Goal: Task Accomplishment & Management: Use online tool/utility

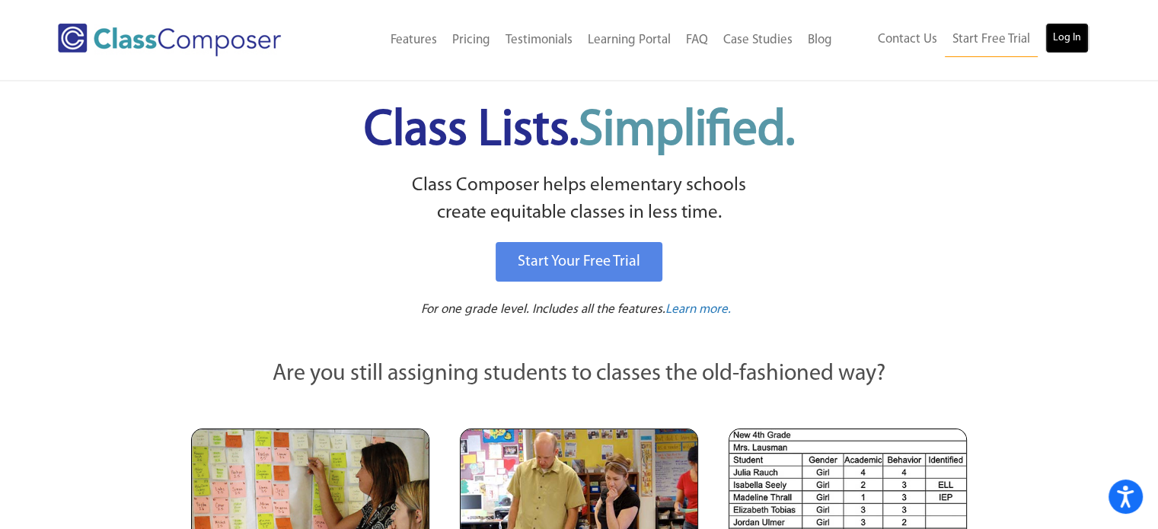
click at [1062, 30] on link "Log In" at bounding box center [1067, 38] width 43 height 30
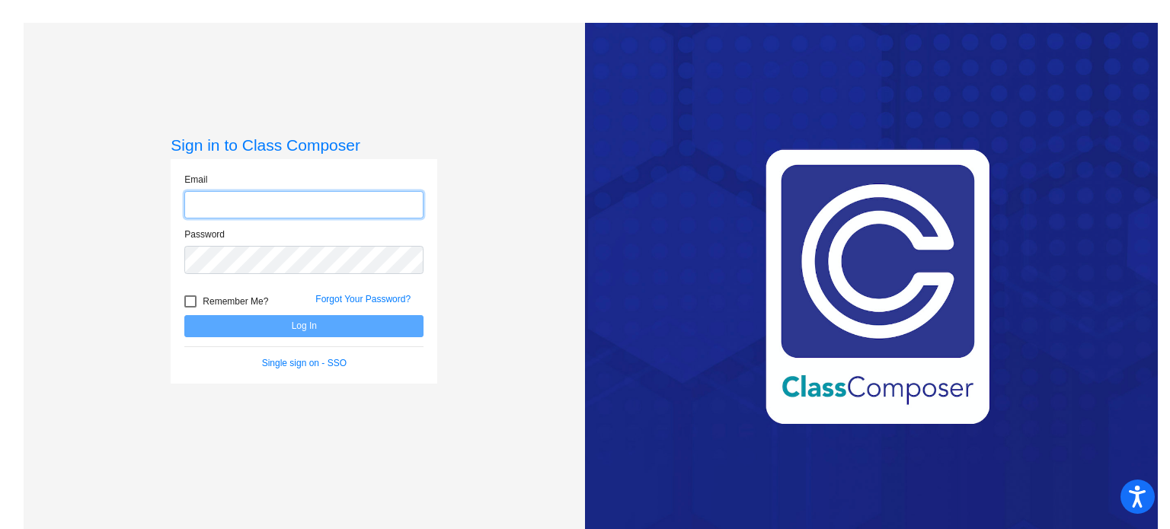
type input "[EMAIL_ADDRESS][PERSON_NAME][DOMAIN_NAME]"
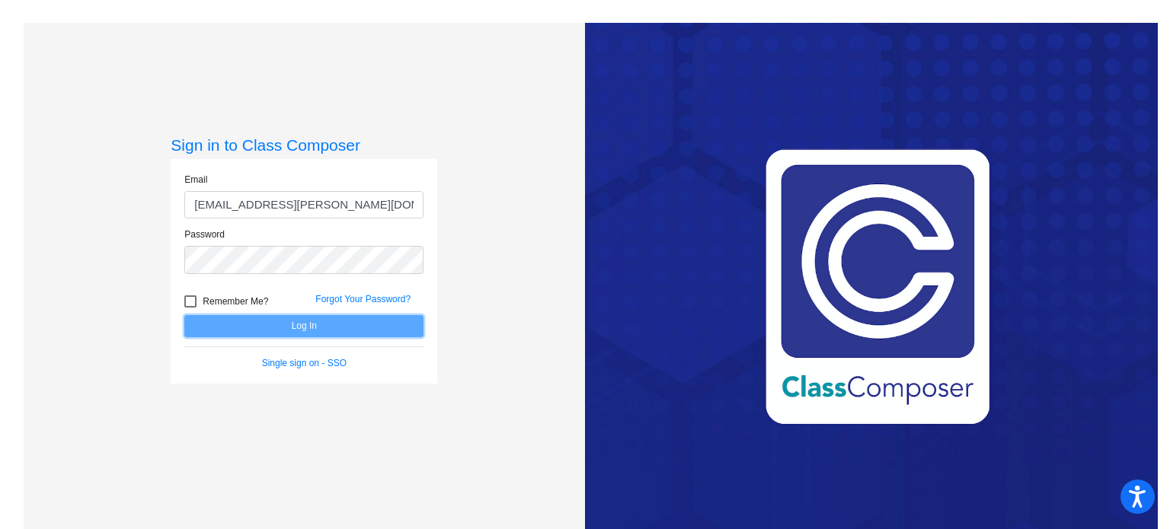
click at [323, 327] on button "Log In" at bounding box center [303, 326] width 239 height 22
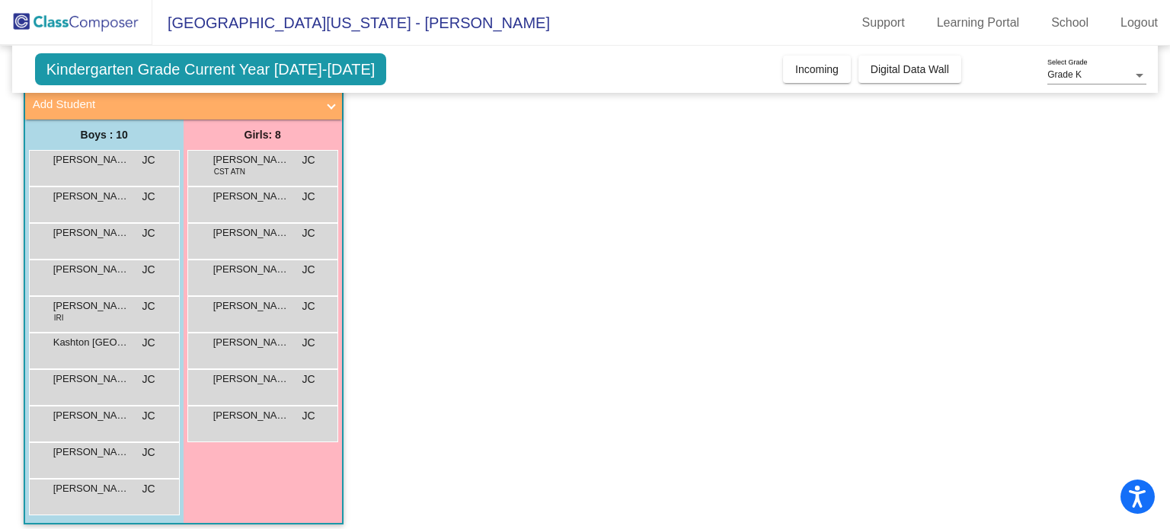
scroll to position [104, 0]
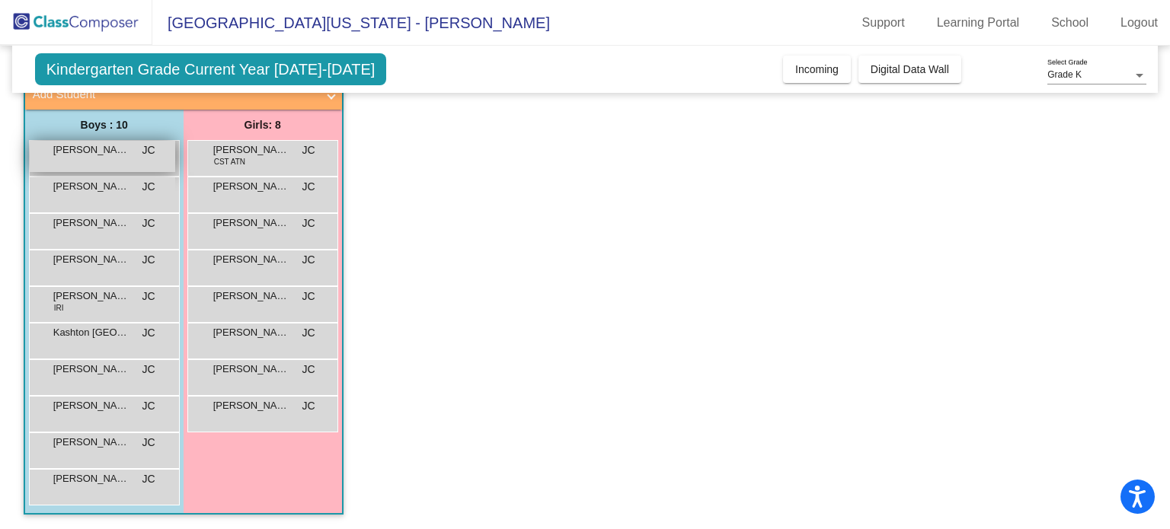
click at [110, 152] on span "Antonio Cerda" at bounding box center [91, 149] width 76 height 15
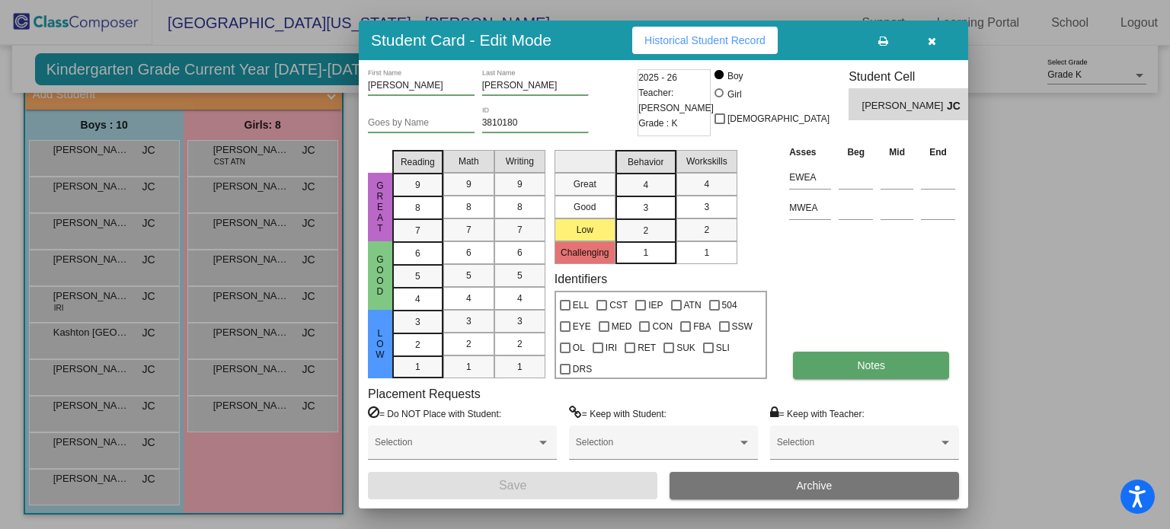
click at [816, 359] on button "Notes" at bounding box center [871, 365] width 156 height 27
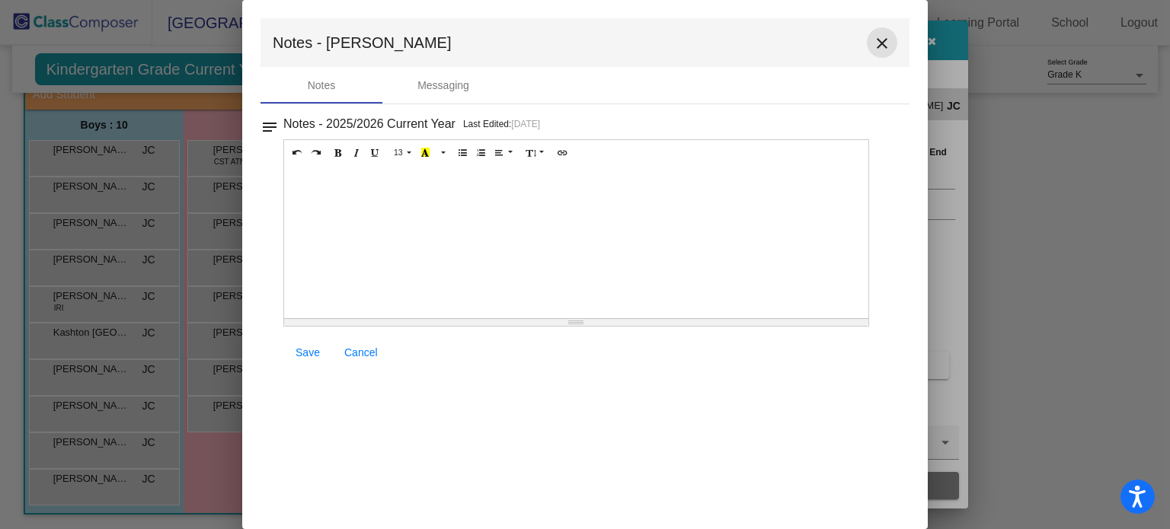
click at [881, 42] on mat-icon "close" at bounding box center [882, 43] width 18 height 18
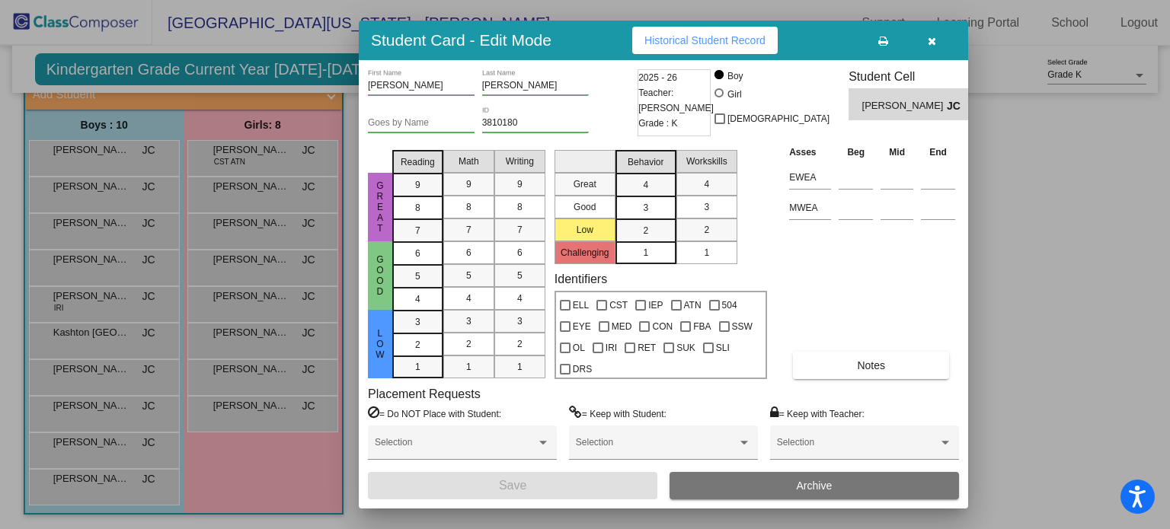
click at [935, 38] on button "button" at bounding box center [931, 40] width 49 height 27
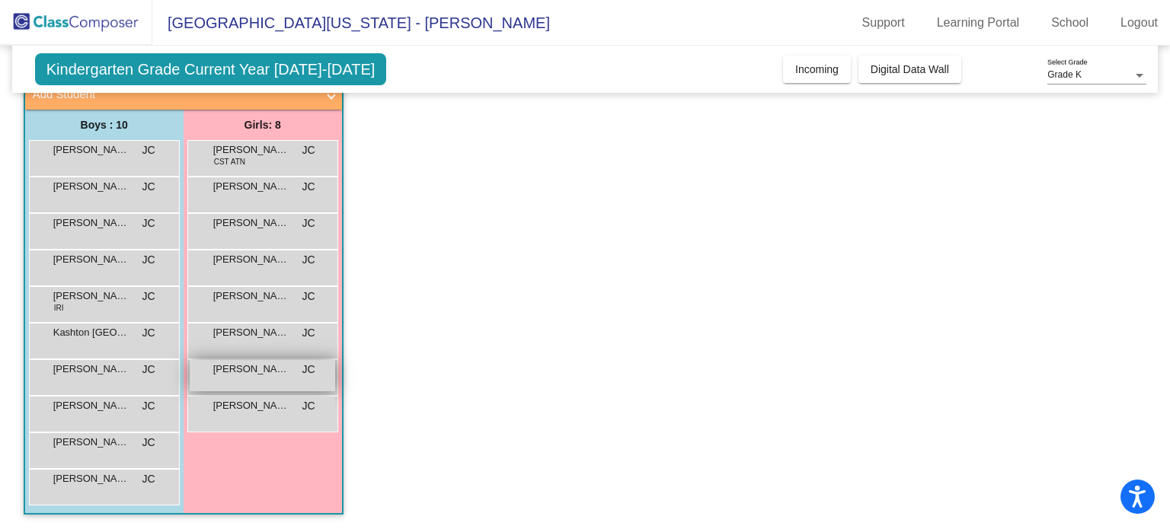
click at [247, 362] on span "Lainey Corbin" at bounding box center [251, 369] width 76 height 15
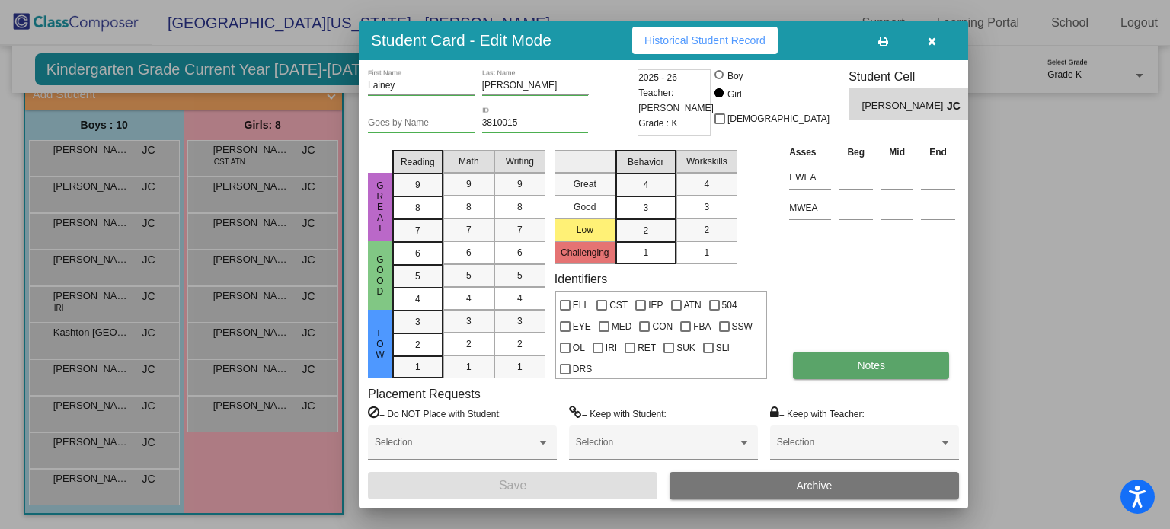
click at [862, 359] on span "Notes" at bounding box center [871, 365] width 28 height 12
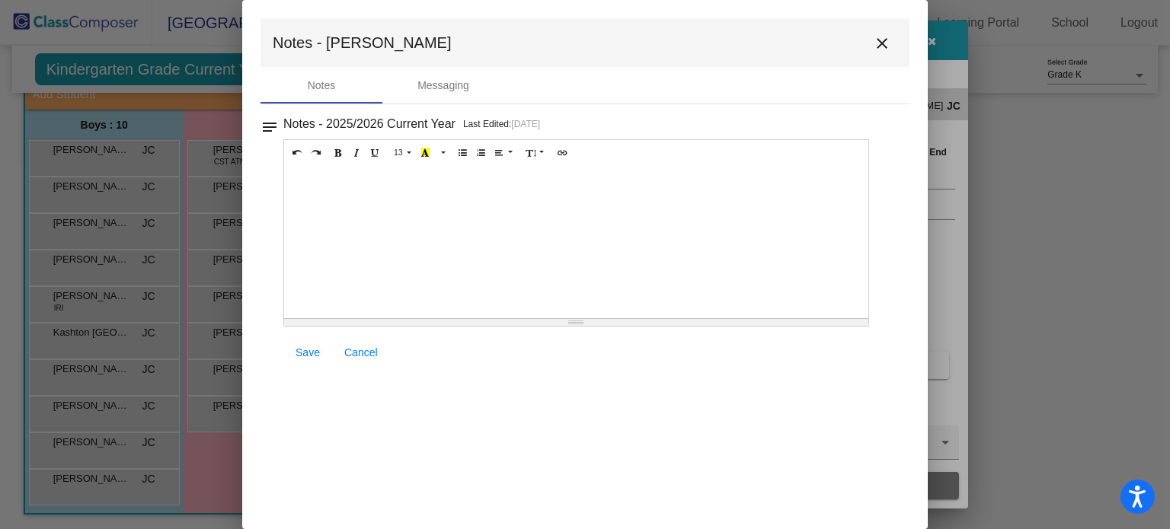
click at [883, 47] on mat-icon "close" at bounding box center [882, 43] width 18 height 18
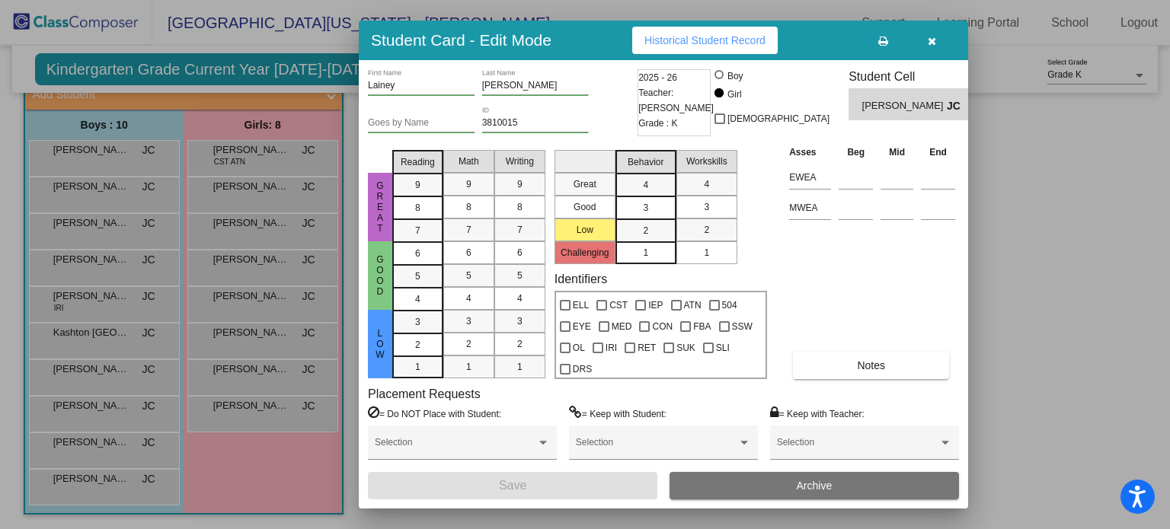
click at [935, 34] on button "button" at bounding box center [931, 40] width 49 height 27
